Goal: Task Accomplishment & Management: Use online tool/utility

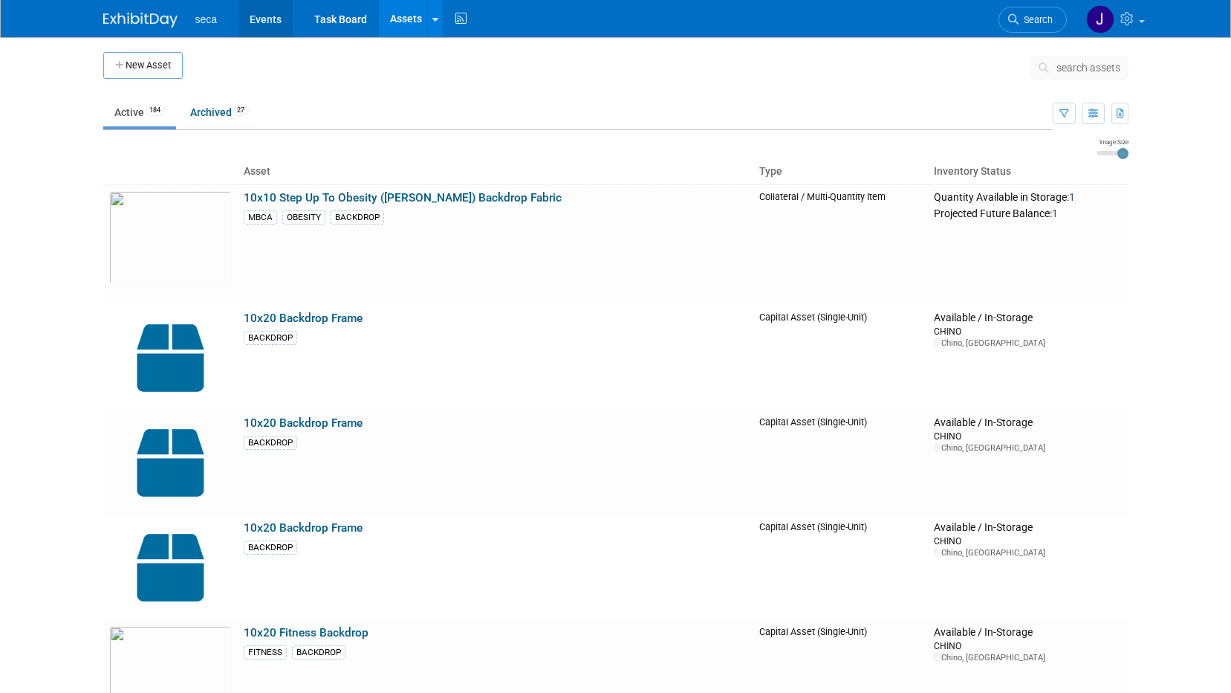
click at [258, 23] on link "Events" at bounding box center [266, 18] width 54 height 37
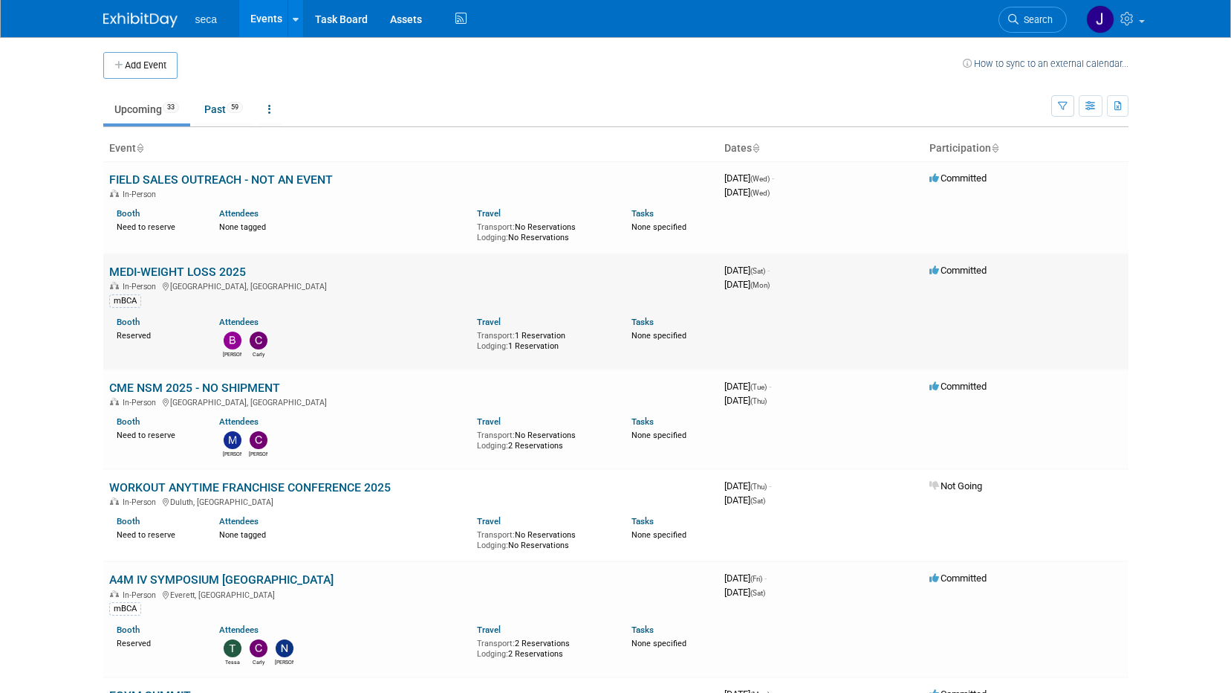
click at [112, 338] on div "Booth Reserved" at bounding box center [157, 326] width 103 height 28
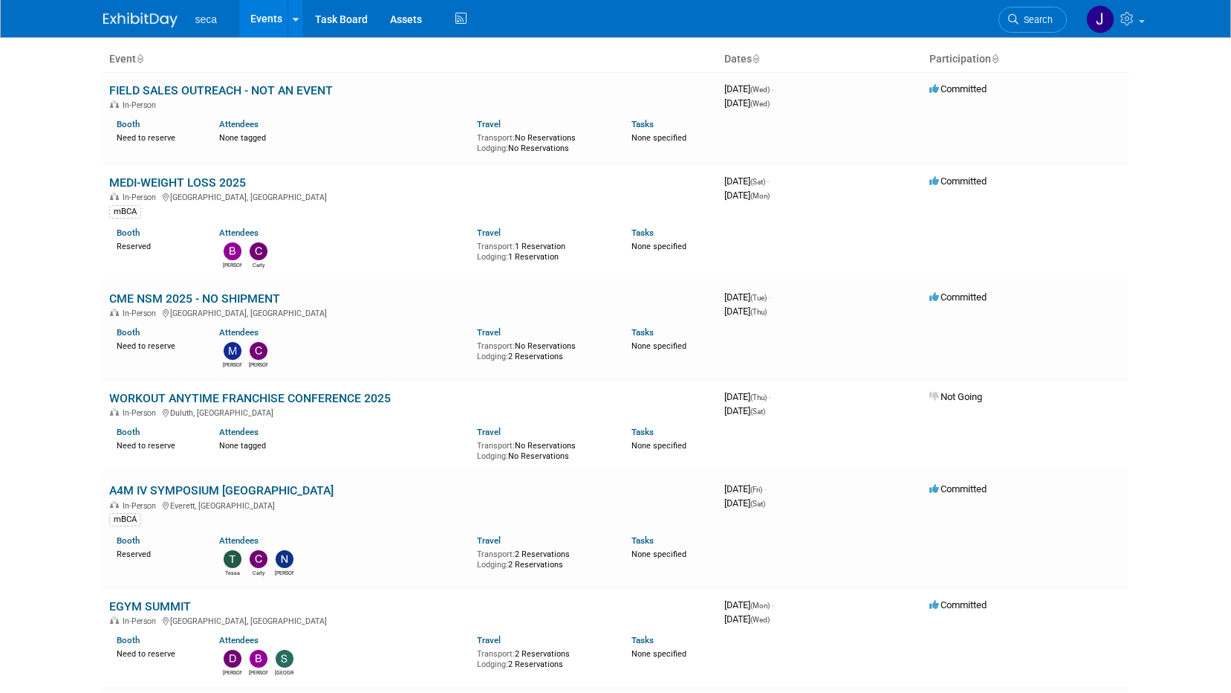
scroll to position [223, 0]
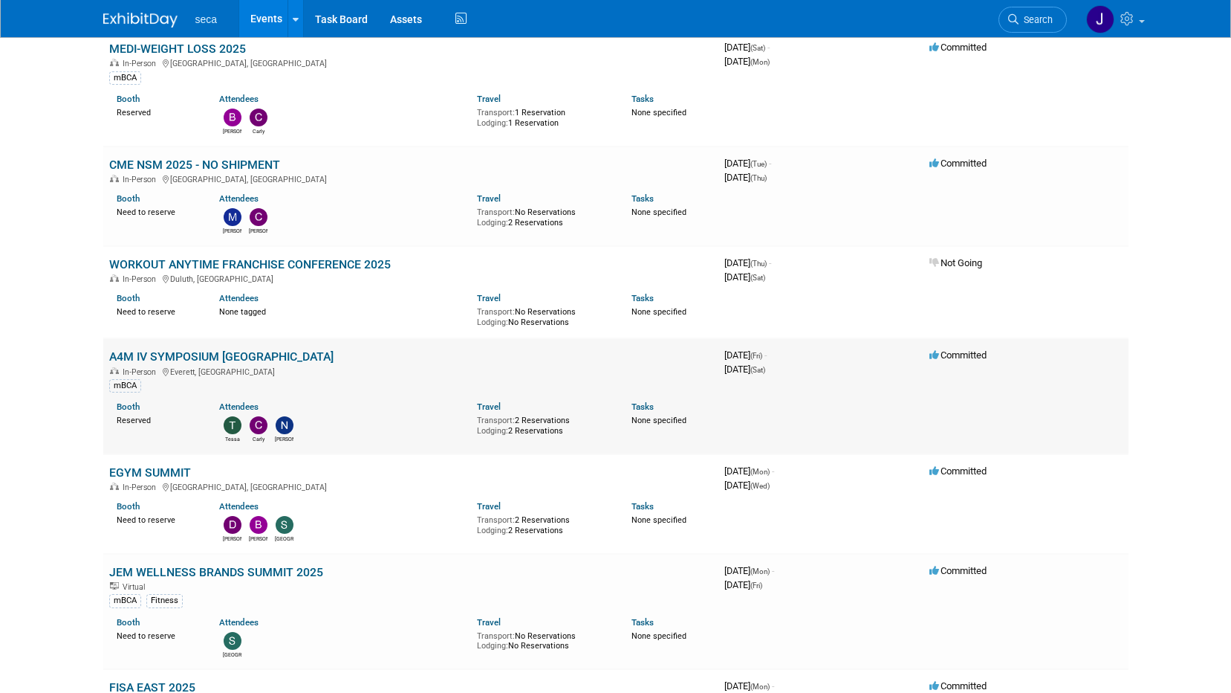
click at [208, 357] on link "A4M IV SYMPOSIUM [GEOGRAPHIC_DATA]" at bounding box center [221, 356] width 224 height 14
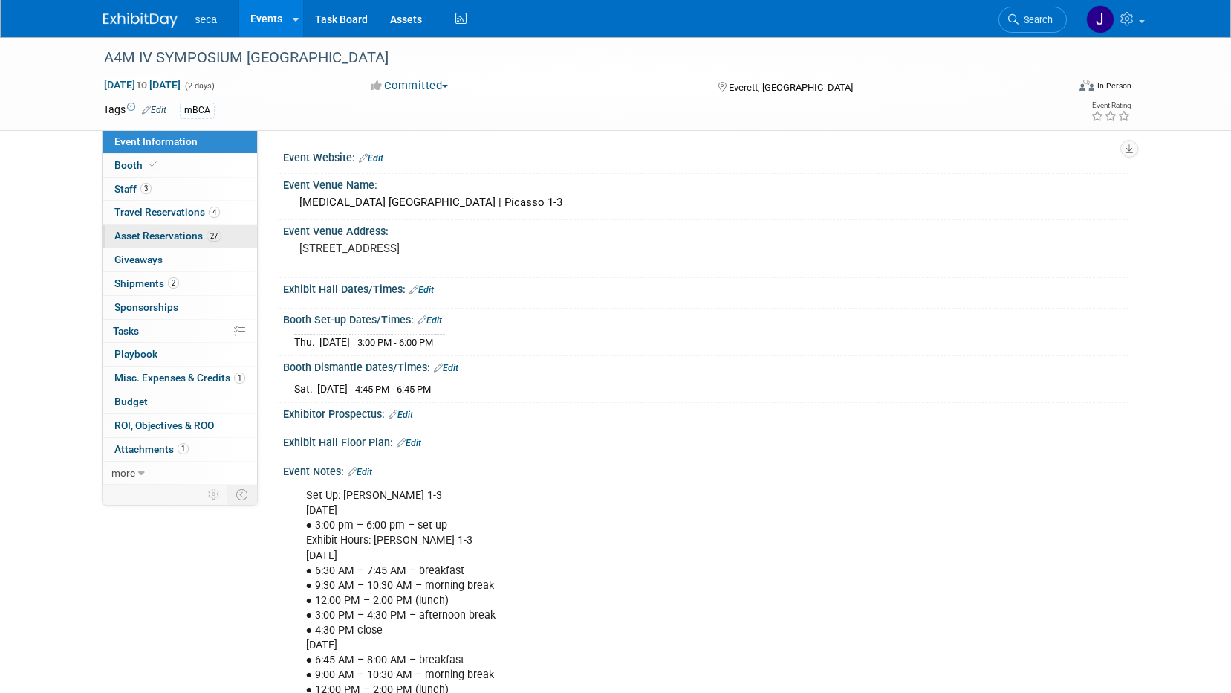
click at [181, 233] on span "Asset Reservations 27" at bounding box center [167, 236] width 107 height 12
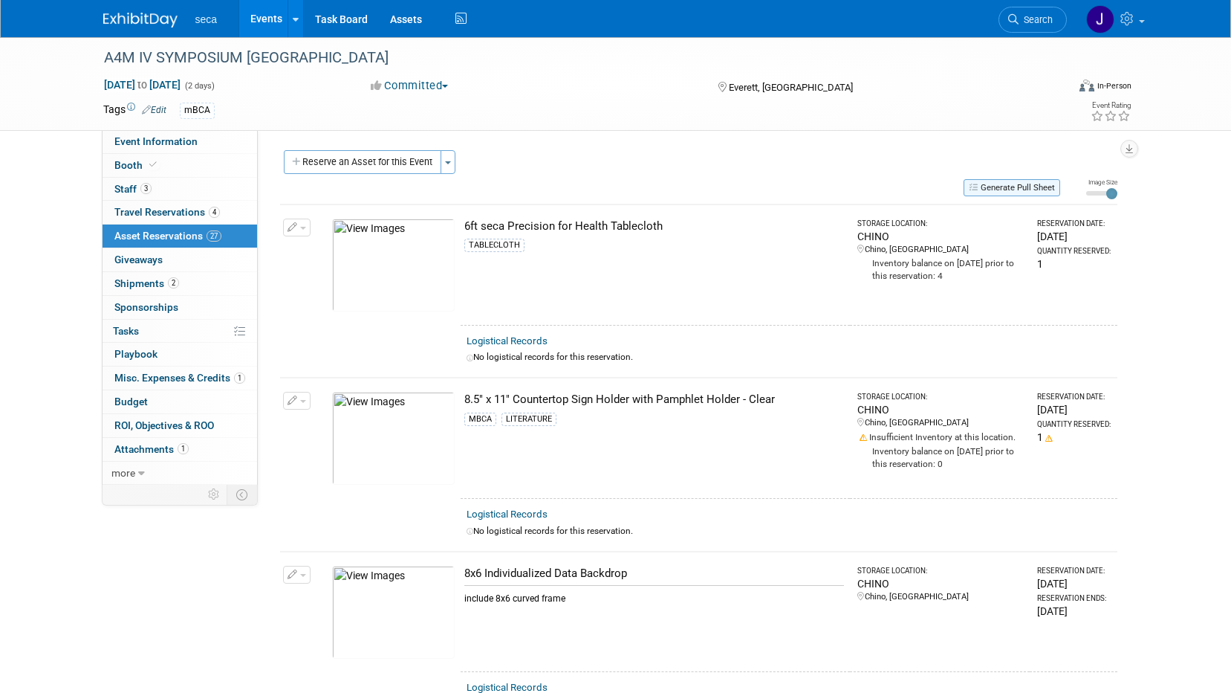
click at [1007, 194] on button "Generate Pull Sheet" at bounding box center [1012, 187] width 97 height 17
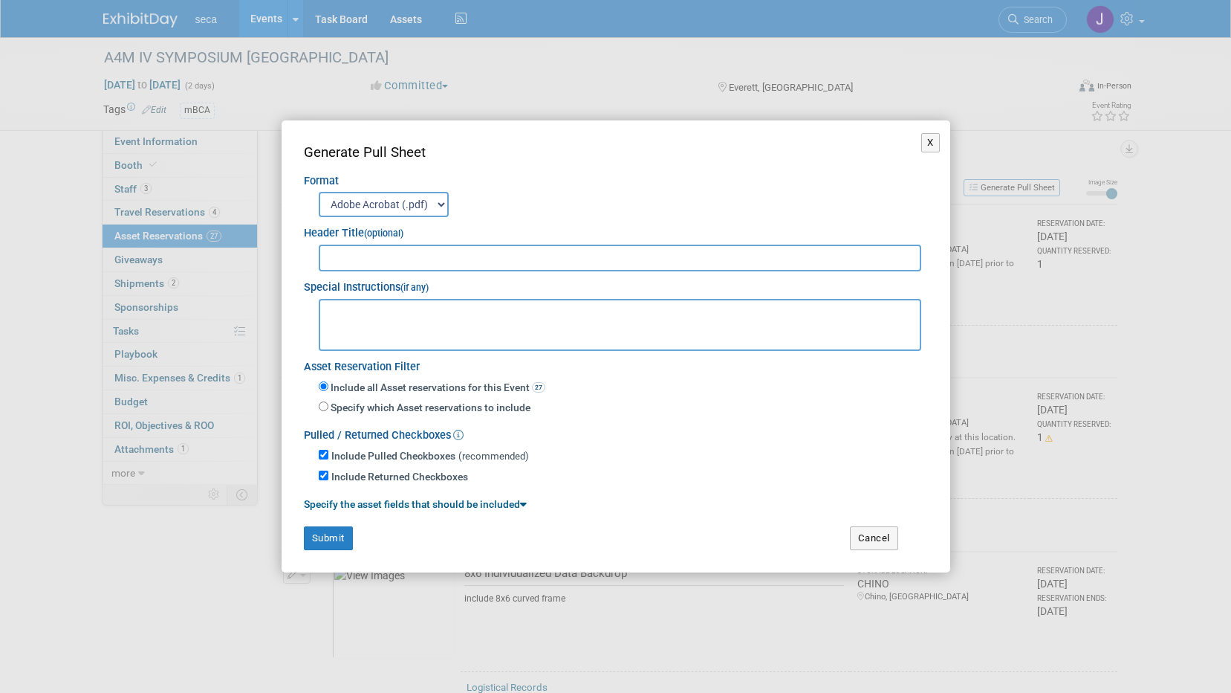
click at [461, 253] on input "text" at bounding box center [620, 257] width 603 height 27
type input "A4M BOSTON"
click at [332, 533] on button "Submit" at bounding box center [328, 538] width 49 height 24
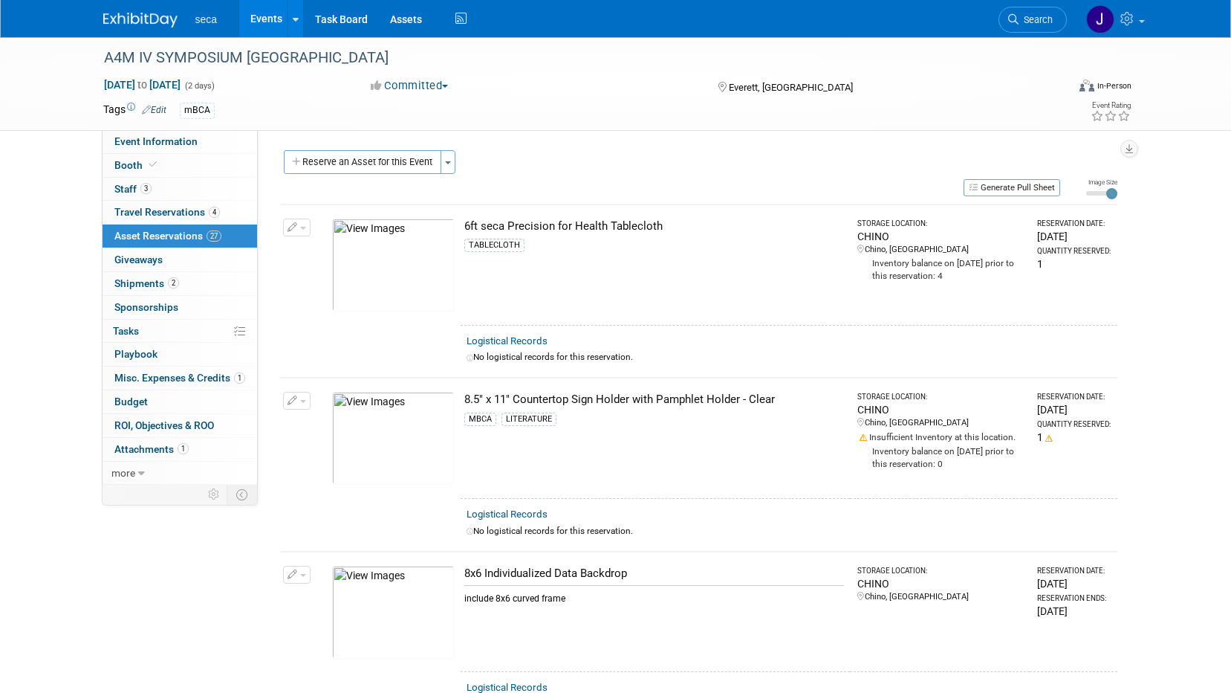
drag, startPoint x: 94, startPoint y: 566, endPoint x: 88, endPoint y: 560, distance: 8.4
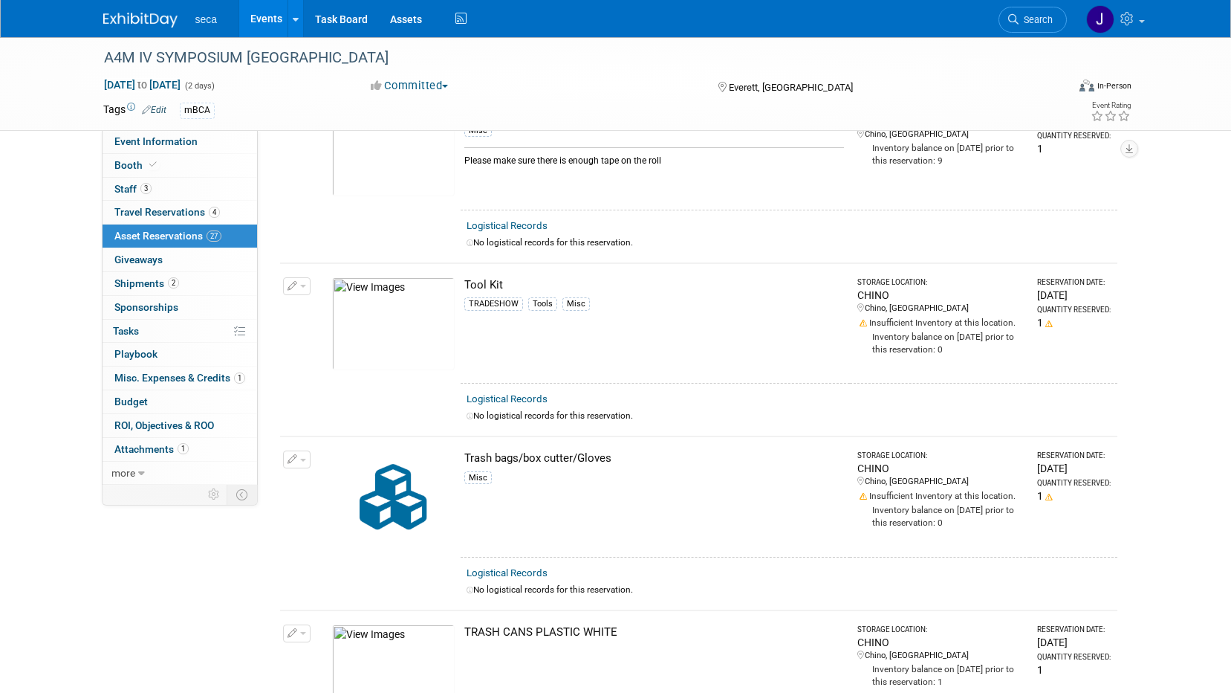
scroll to position [3891, 0]
